Goal: Go to known website: Go to known website

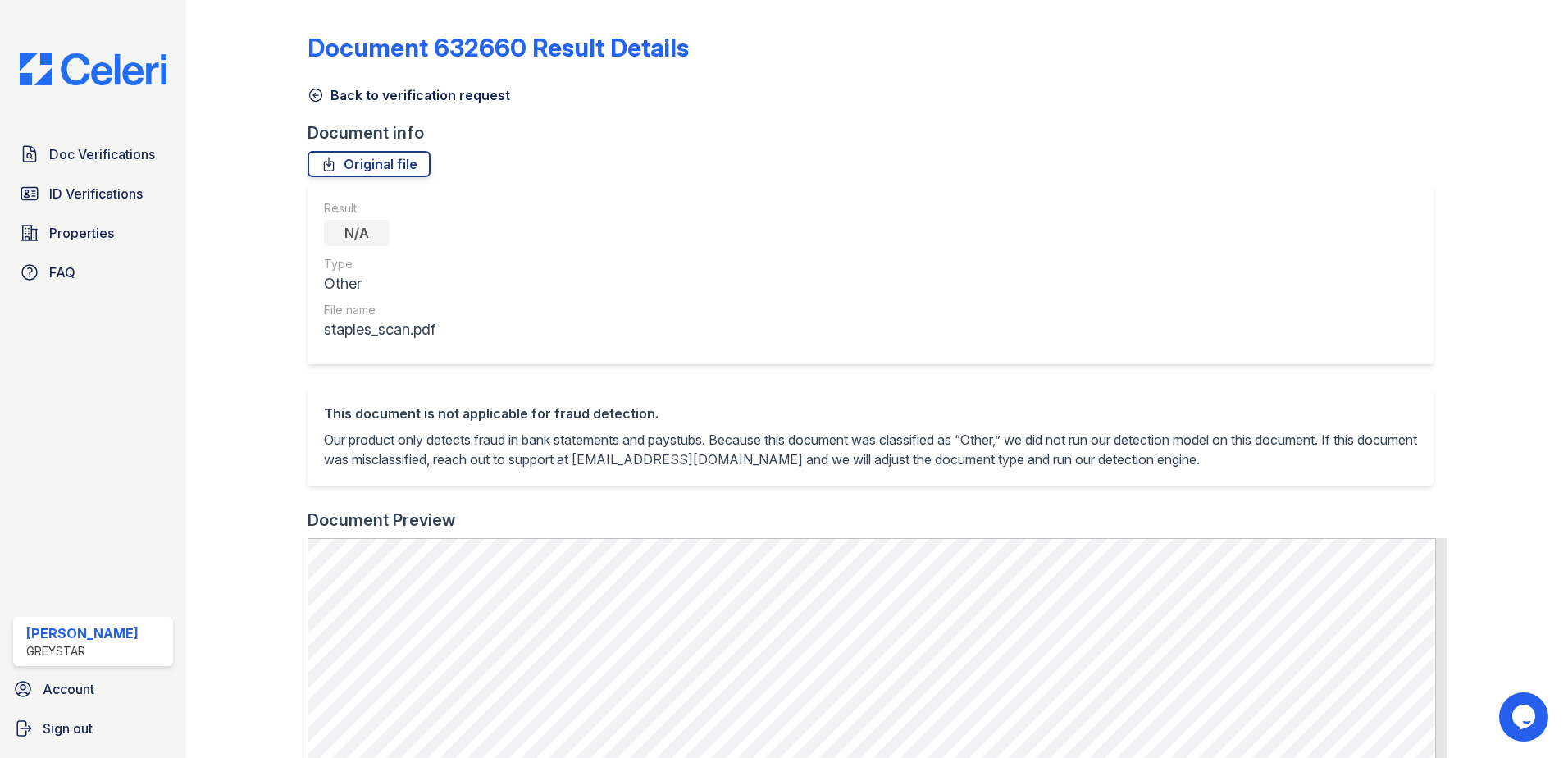
scroll to position [594, 0]
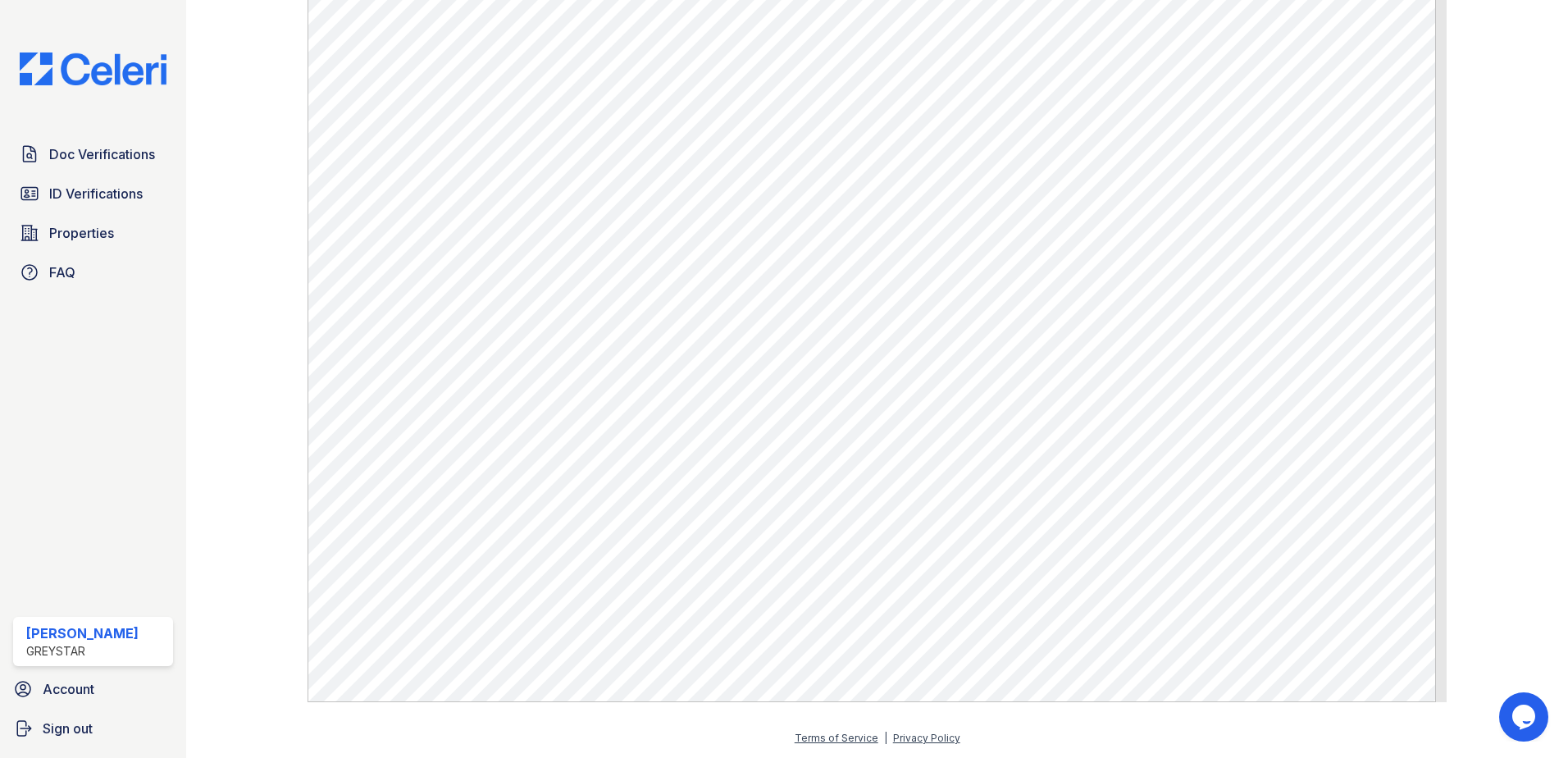
click at [85, 74] on img at bounding box center [93, 69] width 173 height 33
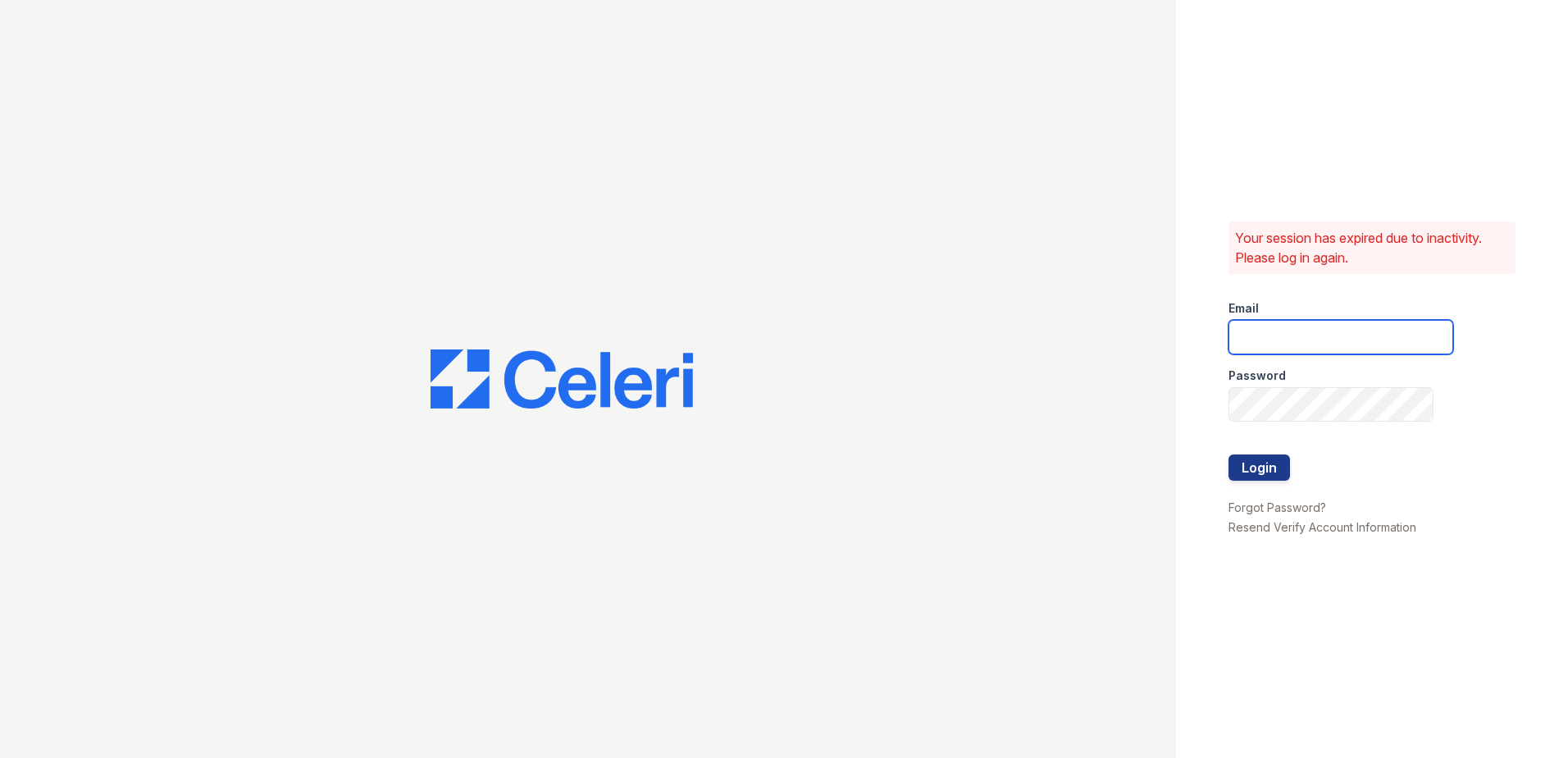
type input "[EMAIL_ADDRESS][DOMAIN_NAME]"
click at [1278, 468] on button "Login" at bounding box center [1258, 468] width 61 height 26
